Goal: Information Seeking & Learning: Learn about a topic

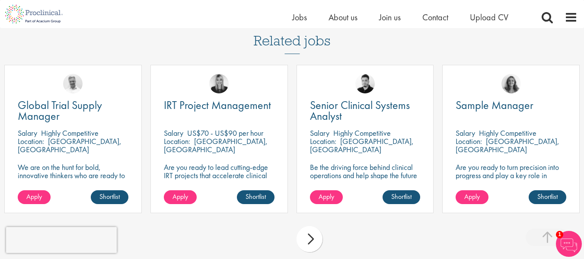
scroll to position [734, 0]
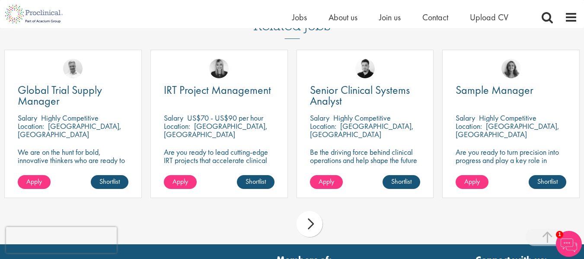
click at [307, 216] on div "next" at bounding box center [309, 224] width 26 height 26
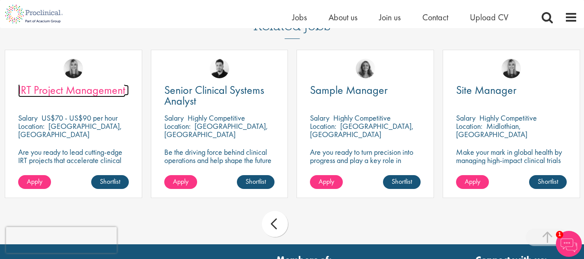
click at [60, 83] on span "IRT Project Management" at bounding box center [71, 90] width 107 height 15
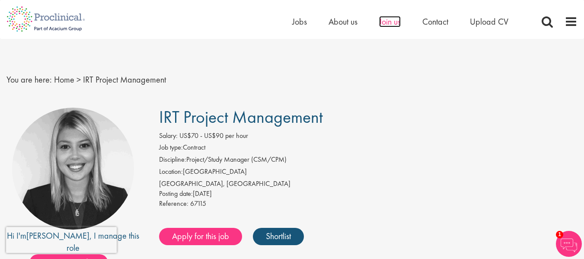
click at [389, 22] on span "Join us" at bounding box center [390, 21] width 22 height 11
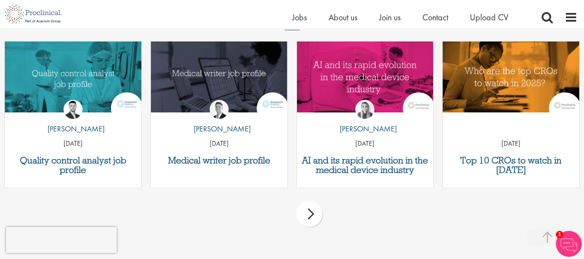
scroll to position [1122, 0]
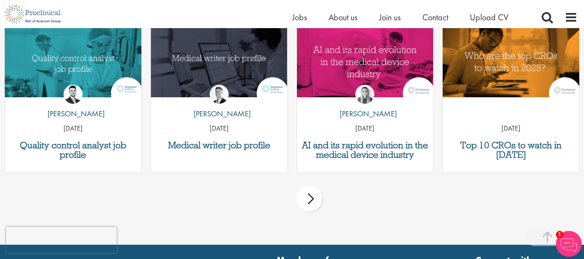
click at [308, 202] on div "next" at bounding box center [309, 199] width 26 height 26
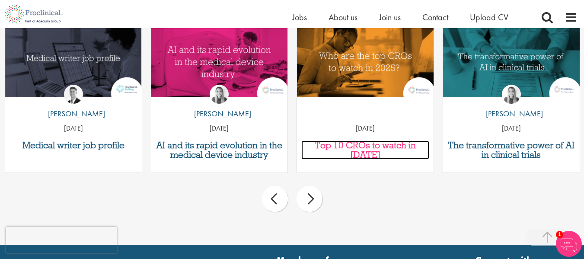
click at [361, 144] on h3 "Top 10 CROs to watch in [DATE]" at bounding box center [365, 149] width 128 height 19
